Goal: Navigation & Orientation: Find specific page/section

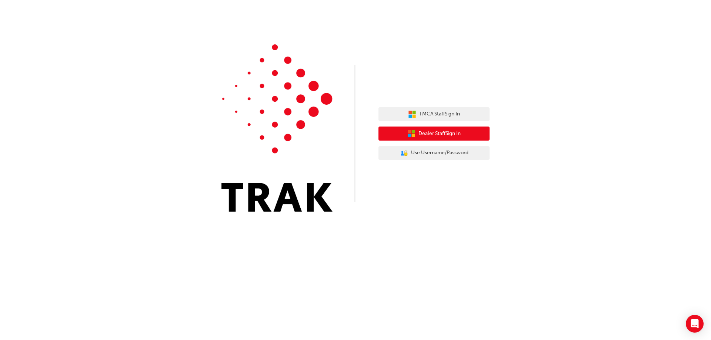
click at [431, 133] on span "Dealer Staff Sign In" at bounding box center [440, 134] width 42 height 9
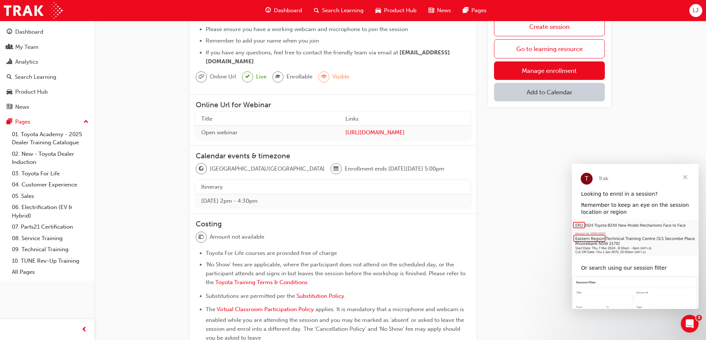
scroll to position [9, 0]
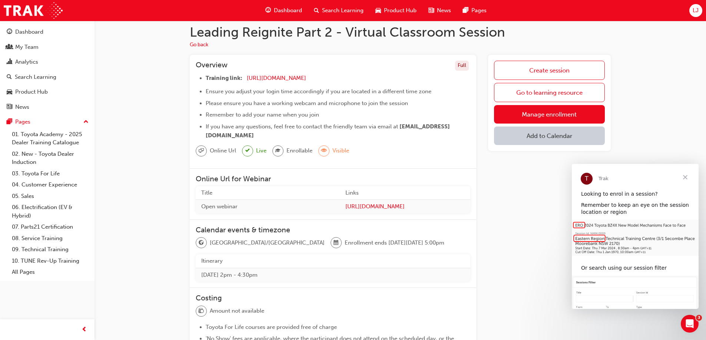
click at [685, 177] on span "Close" at bounding box center [685, 177] width 27 height 27
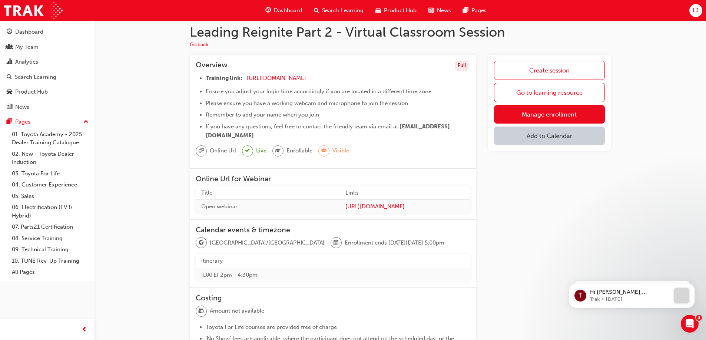
scroll to position [0, 0]
click at [691, 257] on icon "Dismiss notification" at bounding box center [693, 258] width 4 height 4
click at [691, 286] on icon "Dismiss notification" at bounding box center [693, 286] width 4 height 4
